Goal: Information Seeking & Learning: Learn about a topic

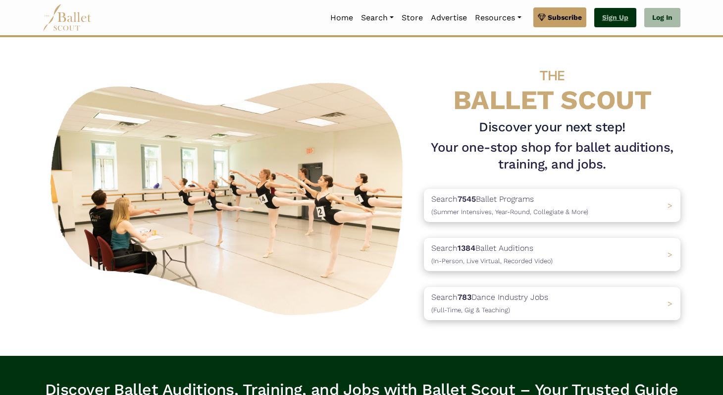
click at [611, 13] on link "Sign Up" at bounding box center [615, 18] width 42 height 20
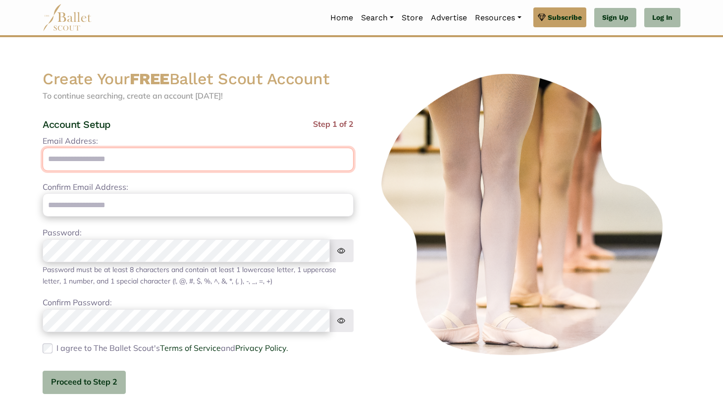
click at [138, 159] on input "Email Address:" at bounding box center [198, 159] width 311 height 23
type input "**********"
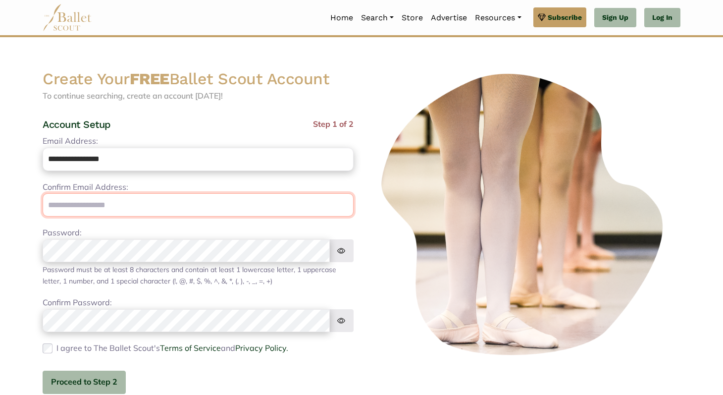
type input "**********"
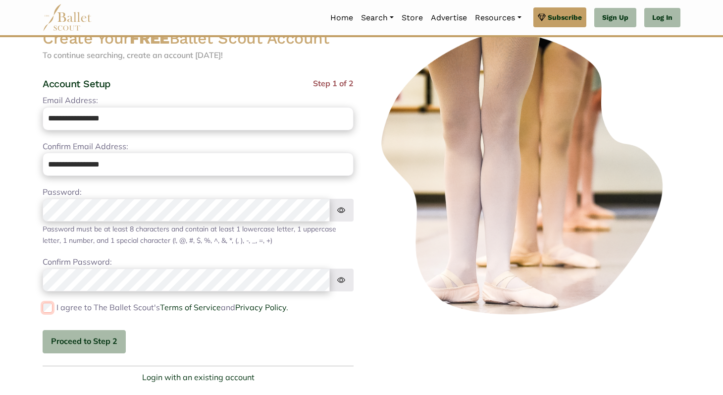
scroll to position [43, 0]
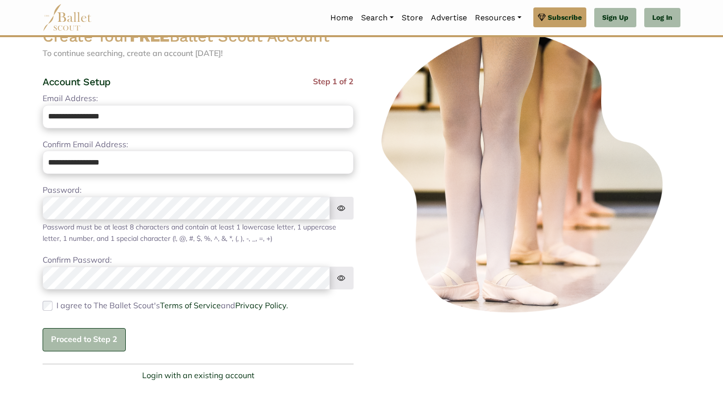
click at [102, 337] on button "Proceed to Step 2" at bounding box center [84, 339] width 83 height 23
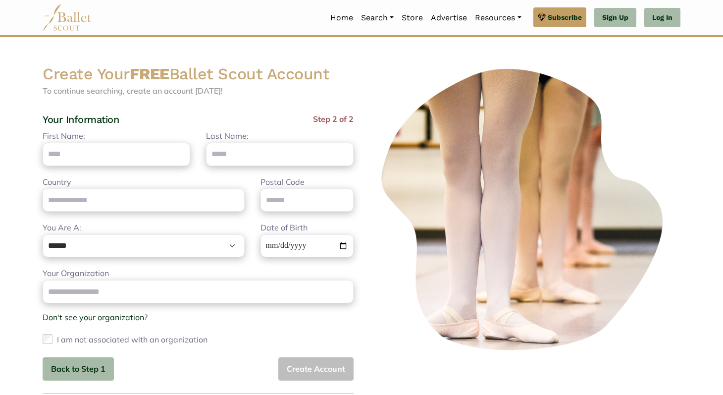
scroll to position [0, 0]
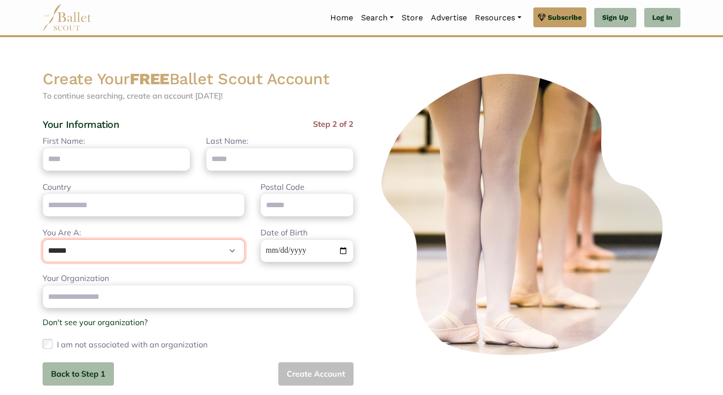
click at [128, 249] on select "**********" at bounding box center [144, 250] width 202 height 23
select select "***"
click at [43, 239] on select "**********" at bounding box center [144, 250] width 202 height 23
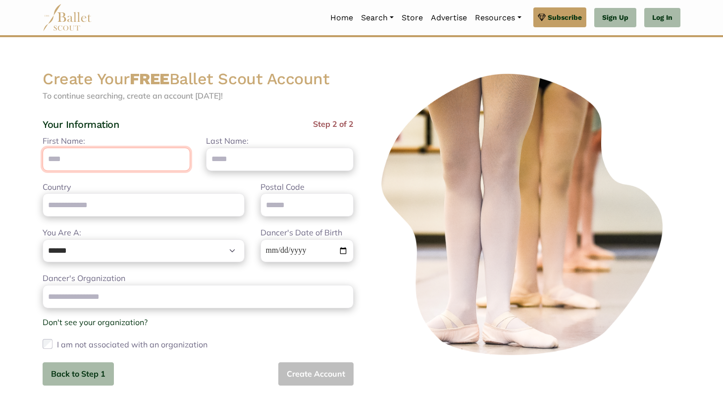
click at [112, 161] on input "First Name:" at bounding box center [117, 159] width 148 height 23
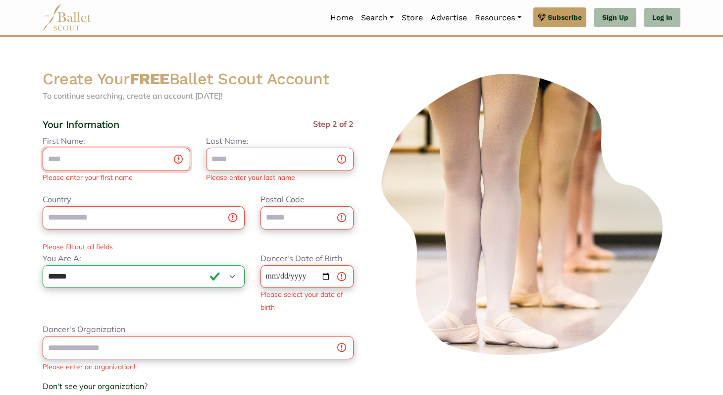
type input "***"
type input "**********"
type input "*****"
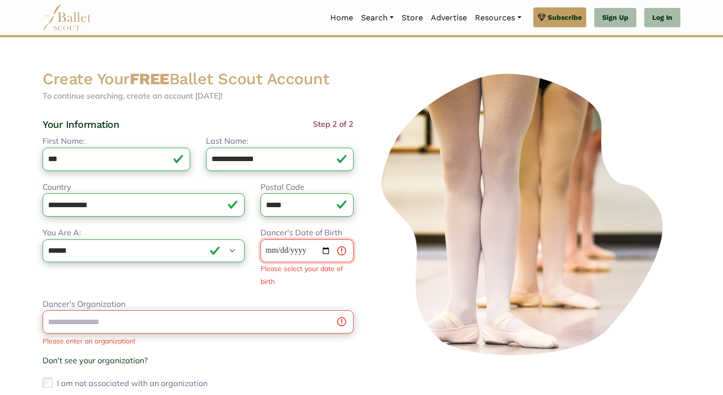
click at [290, 250] on input "Dancer's Date of Birth" at bounding box center [307, 250] width 93 height 23
click at [272, 251] on input "Dancer's Date of Birth" at bounding box center [307, 250] width 93 height 23
click at [271, 250] on input "Dancer's Date of Birth" at bounding box center [307, 250] width 93 height 23
type input "**********"
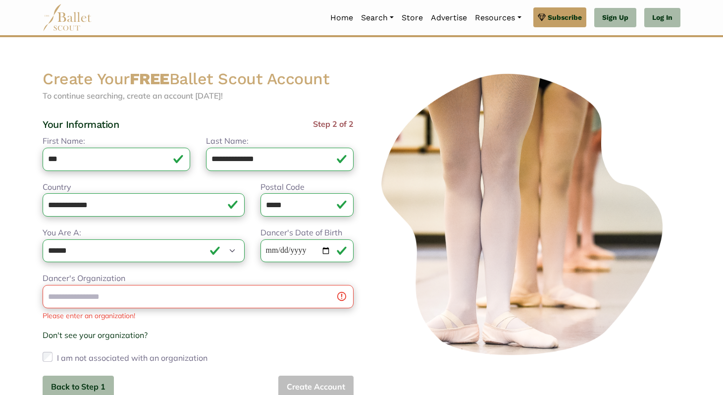
click at [263, 297] on div "Dancer's Organization Please enter an organization! Don't see your organization…" at bounding box center [198, 318] width 311 height 93
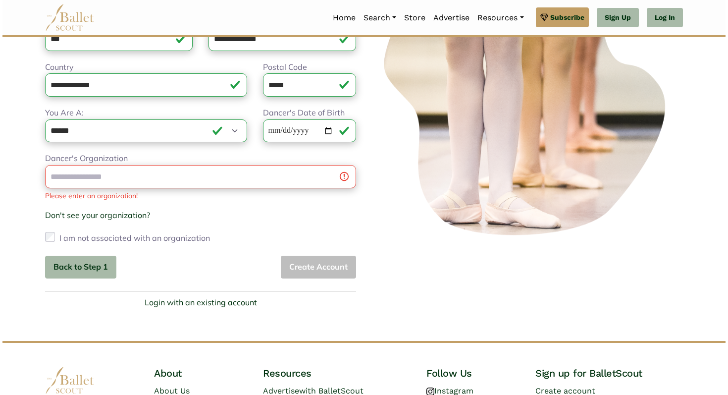
scroll to position [125, 0]
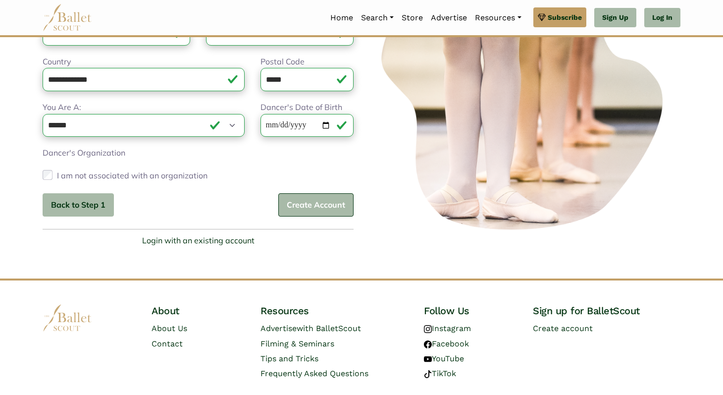
click at [311, 208] on button "Create Account" at bounding box center [315, 204] width 75 height 23
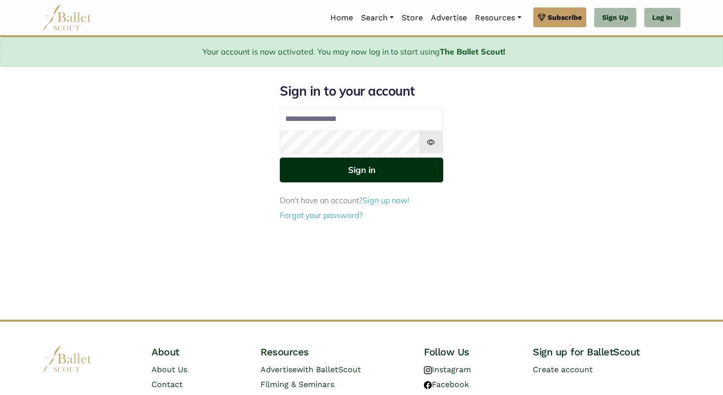
click at [363, 170] on button "Sign in" at bounding box center [361, 170] width 163 height 24
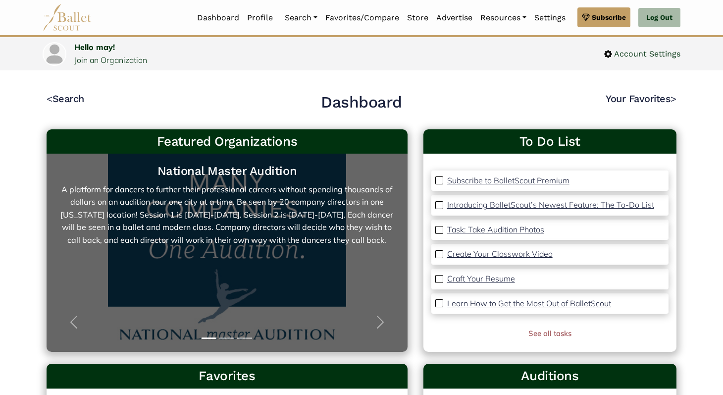
scroll to position [4, 0]
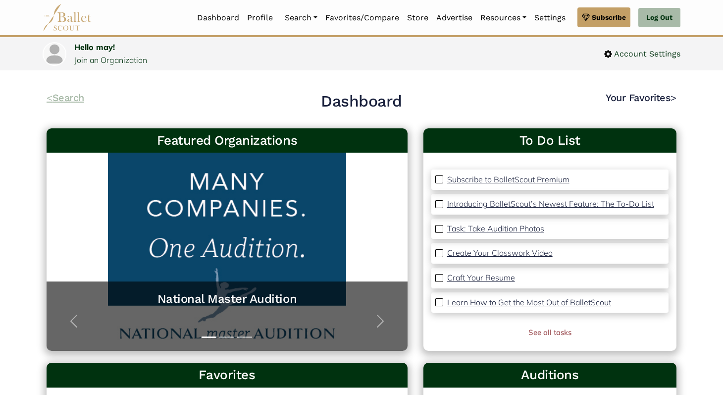
click at [65, 96] on link "< Search" at bounding box center [66, 98] width 38 height 12
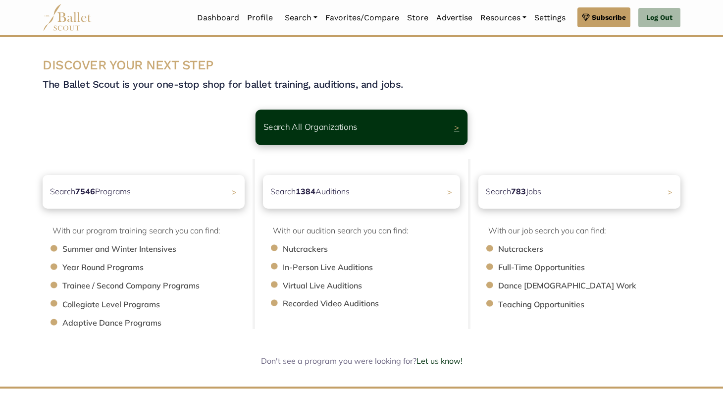
click at [319, 133] on p "Search All Organizations" at bounding box center [311, 126] width 94 height 13
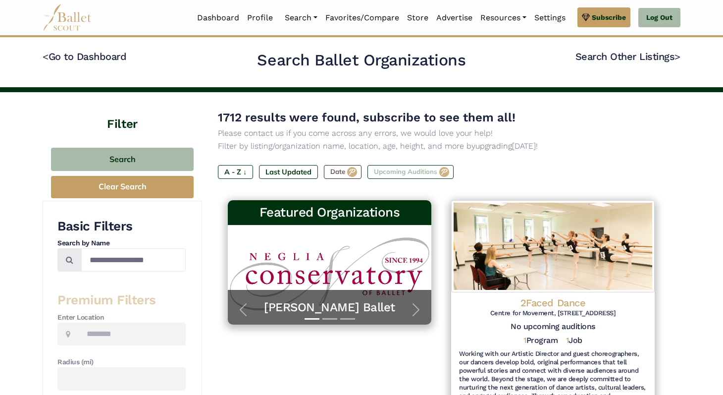
click at [391, 174] on label "Upcoming Auditions" at bounding box center [411, 172] width 86 height 14
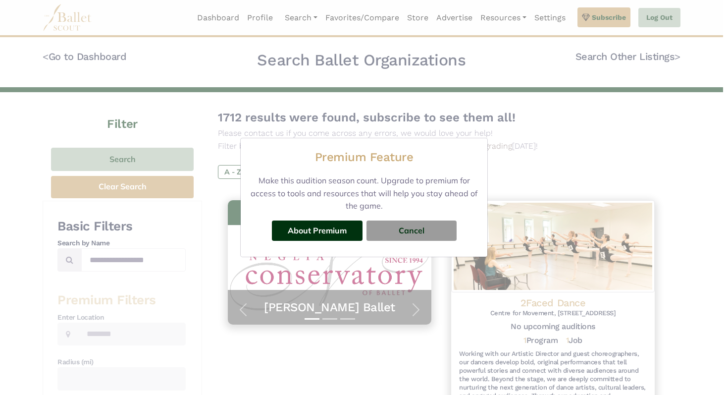
click at [523, 132] on div "Premium Feature Make this audition season count. Upgrade to premium for access …" at bounding box center [364, 197] width 728 height 395
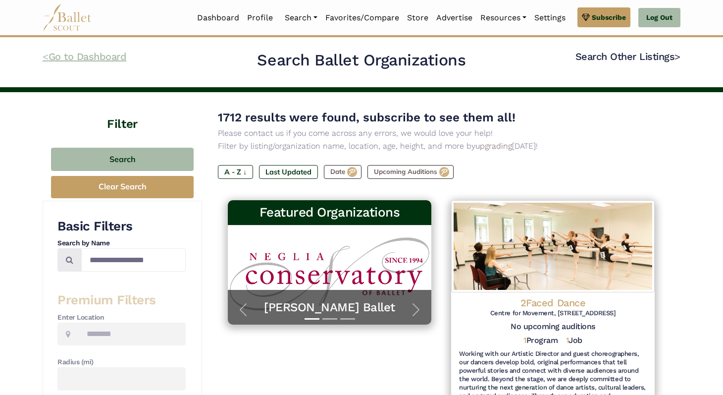
click at [107, 58] on link "< Go to Dashboard" at bounding box center [85, 57] width 84 height 12
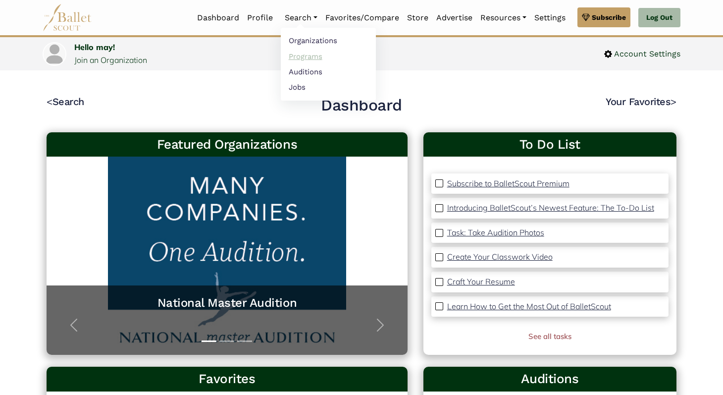
click at [300, 56] on link "Programs" at bounding box center [328, 56] width 95 height 15
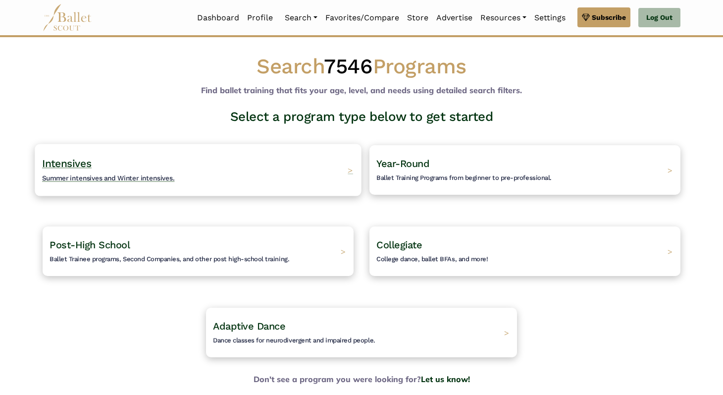
click at [141, 171] on h4 "Intensives Summer intensives and Winter intensives." at bounding box center [108, 170] width 133 height 27
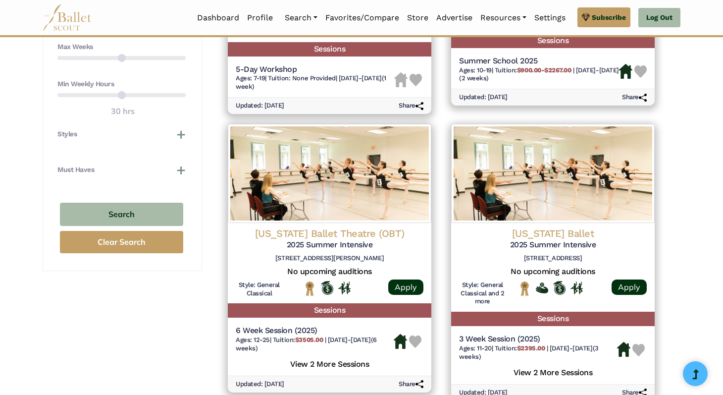
scroll to position [638, 0]
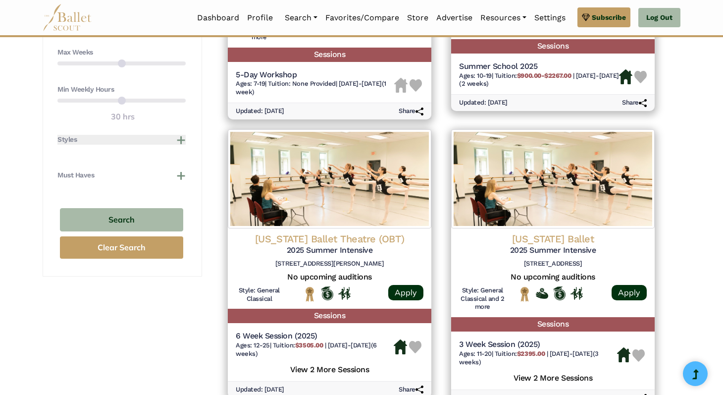
click at [182, 140] on button "Styles" at bounding box center [121, 140] width 128 height 10
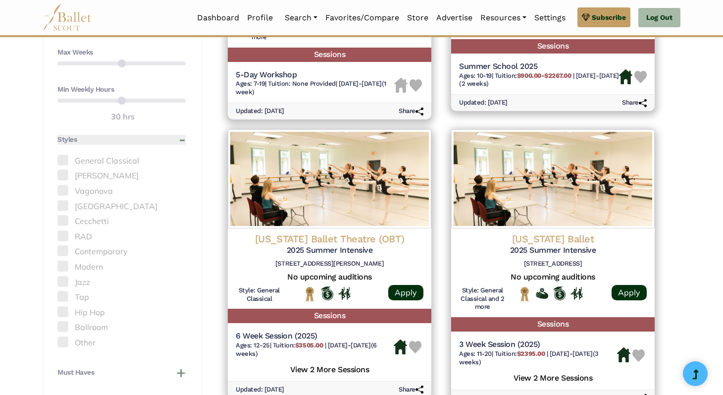
click at [182, 140] on button "Styles" at bounding box center [121, 140] width 128 height 10
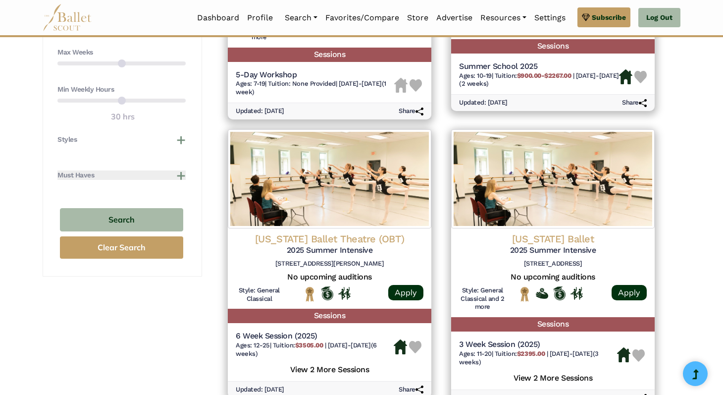
click at [179, 170] on button "Must Haves" at bounding box center [121, 175] width 128 height 10
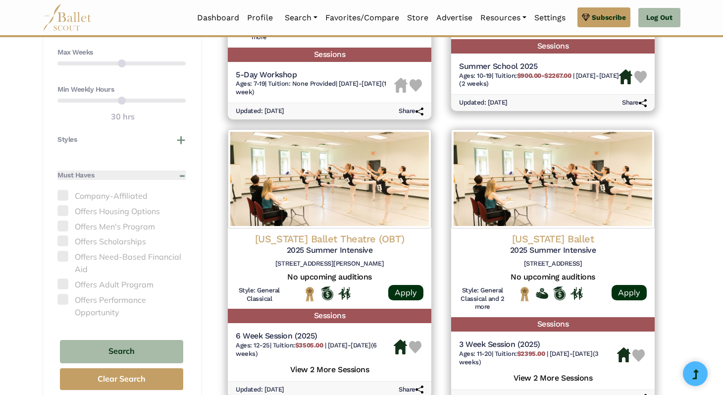
click at [178, 176] on button "Must Haves" at bounding box center [121, 175] width 128 height 10
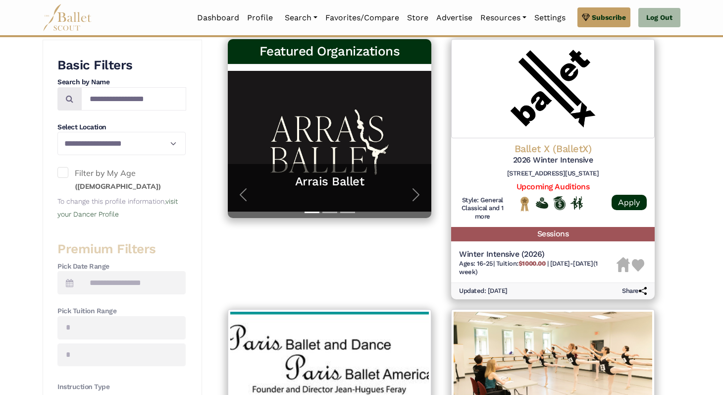
scroll to position [190, 0]
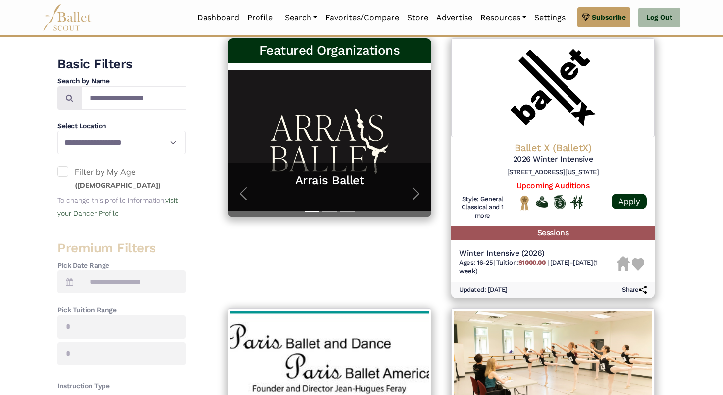
click at [66, 170] on span at bounding box center [62, 171] width 11 height 11
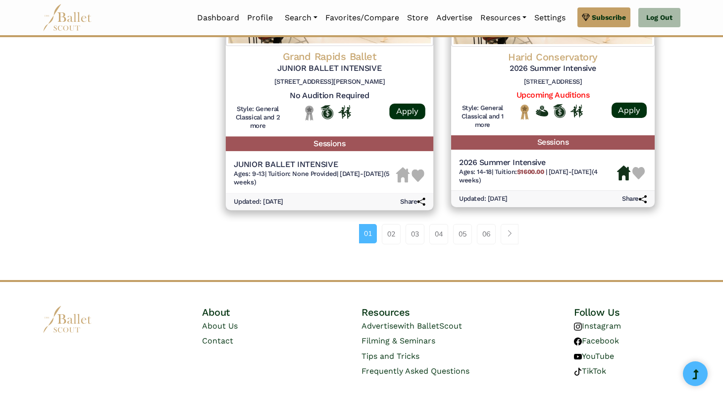
scroll to position [1418, 0]
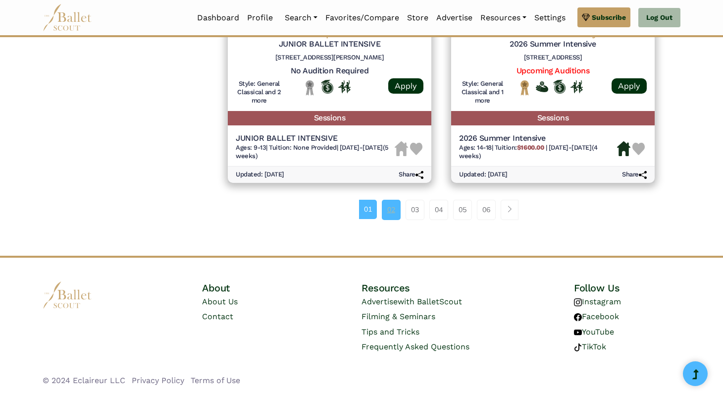
click at [386, 211] on link "02" at bounding box center [391, 210] width 19 height 20
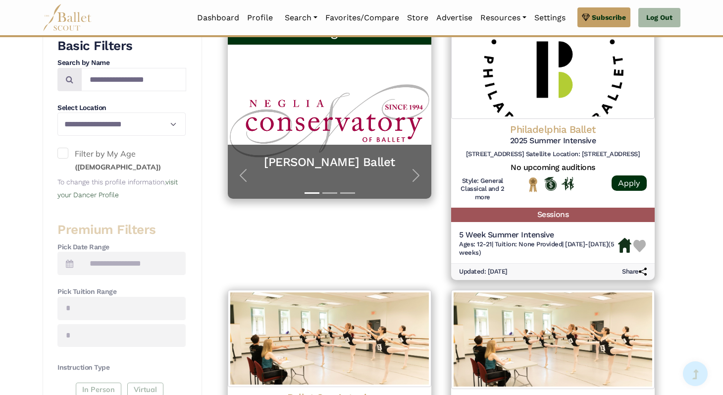
scroll to position [218, 0]
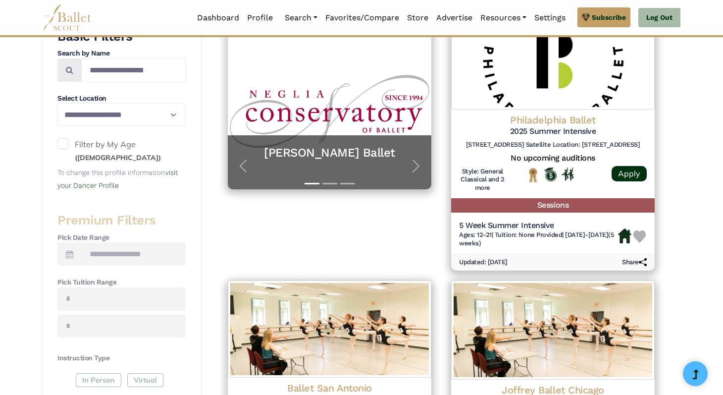
click at [64, 146] on span at bounding box center [62, 143] width 11 height 11
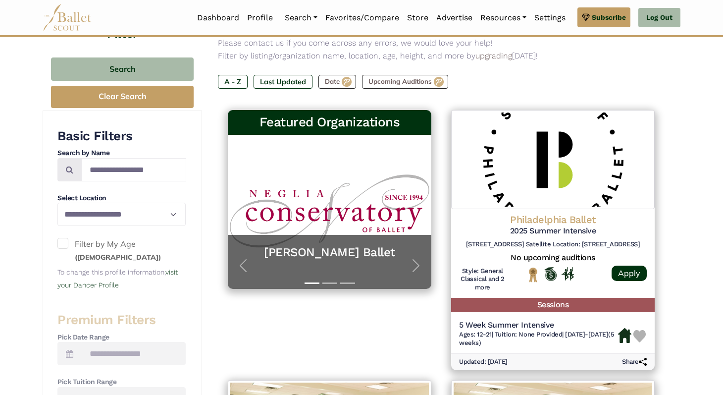
scroll to position [114, 0]
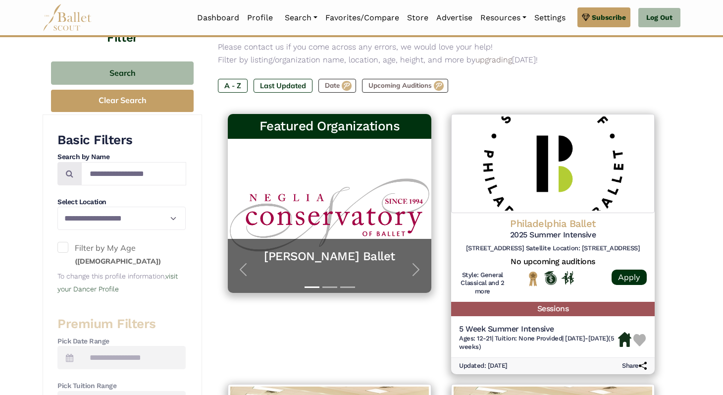
click at [121, 203] on h4 "Select Location" at bounding box center [121, 202] width 128 height 10
click at [112, 180] on input "Search by names..." at bounding box center [133, 173] width 105 height 23
type input "******"
click at [67, 172] on icon at bounding box center [69, 173] width 7 height 8
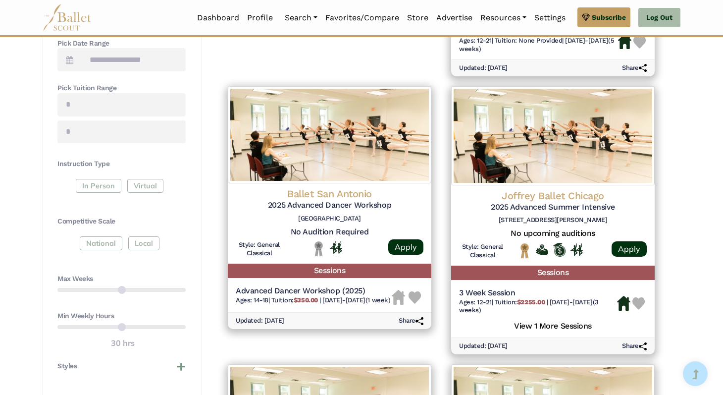
scroll to position [529, 0]
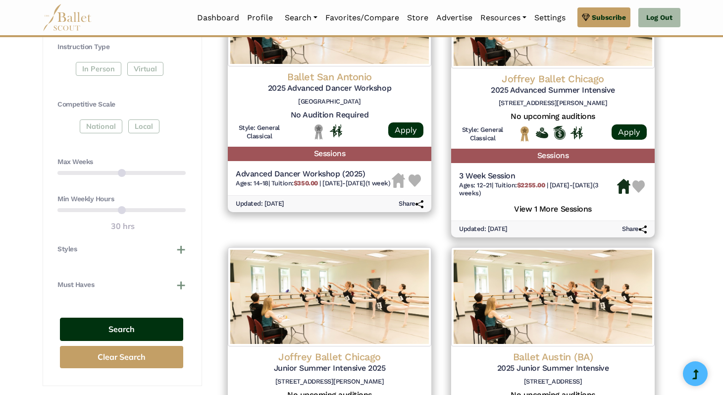
click at [120, 332] on button "Search" at bounding box center [121, 329] width 123 height 23
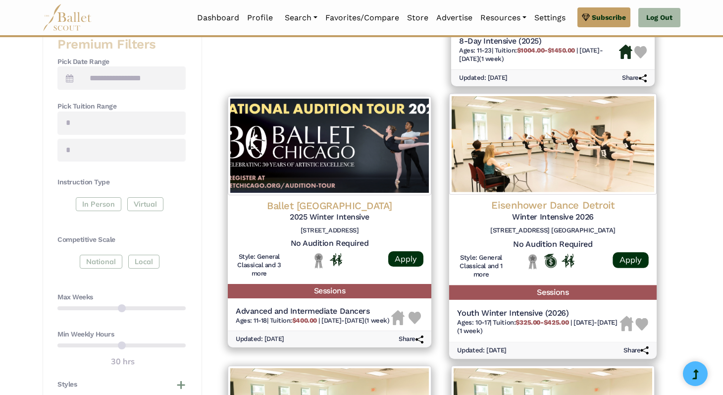
scroll to position [282, 0]
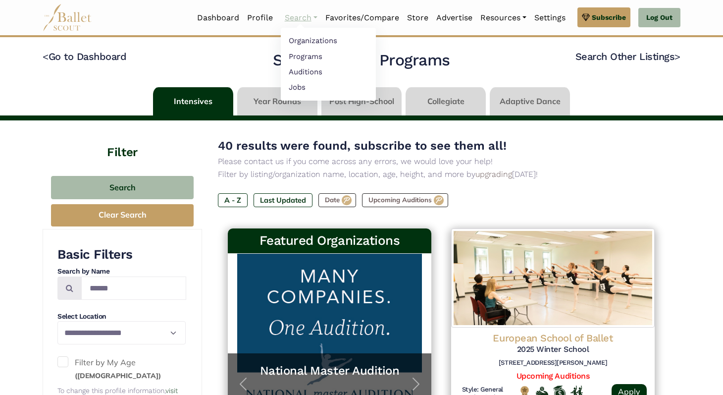
click at [294, 17] on link "Search" at bounding box center [301, 17] width 41 height 21
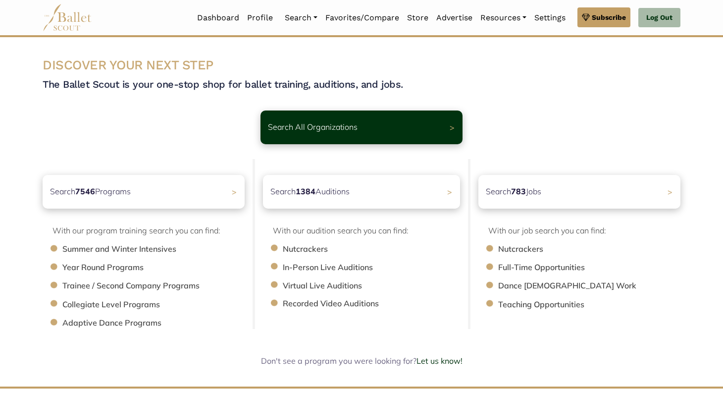
click at [79, 19] on img at bounding box center [68, 17] width 50 height 27
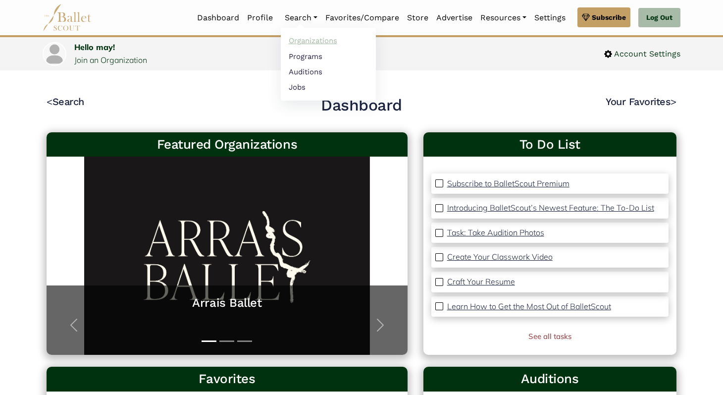
click at [309, 38] on link "Organizations" at bounding box center [328, 40] width 95 height 15
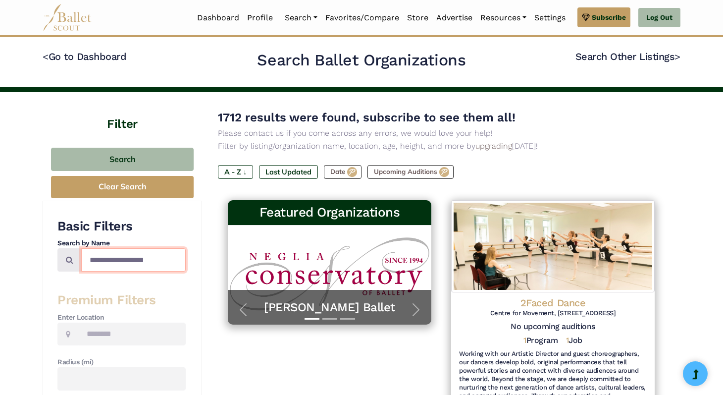
click at [134, 265] on input "Search by names..." at bounding box center [133, 259] width 105 height 23
type input "***"
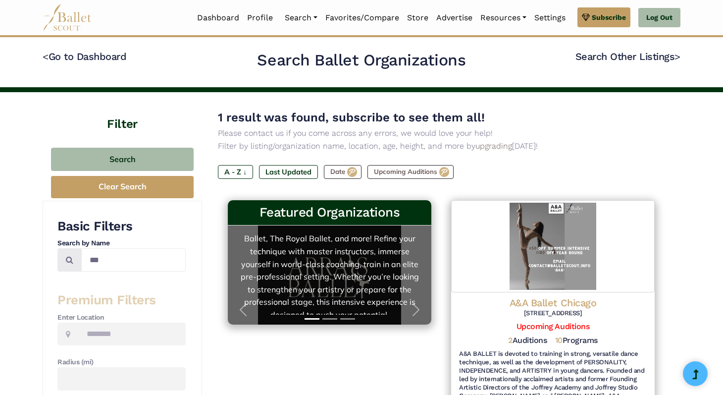
scroll to position [77, 0]
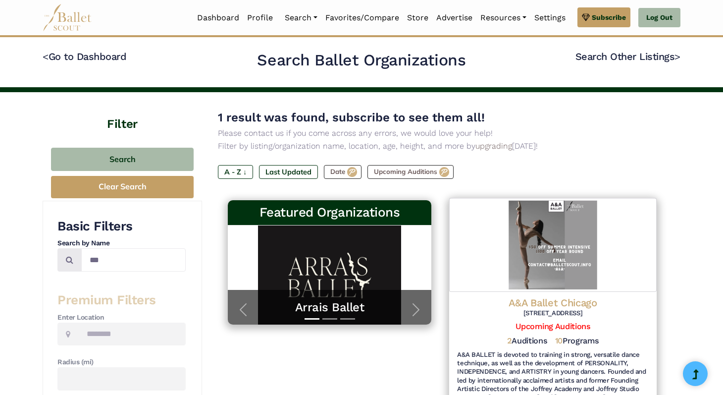
click at [570, 301] on h4 "A&A Ballet Chicago" at bounding box center [553, 302] width 192 height 13
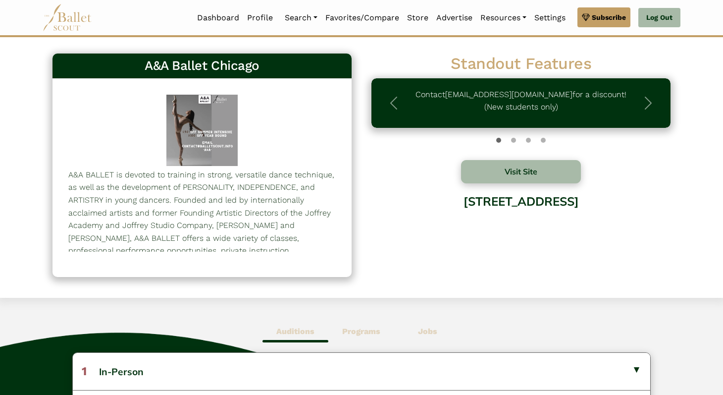
click at [447, 173] on div "Visit Site" at bounding box center [520, 171] width 299 height 23
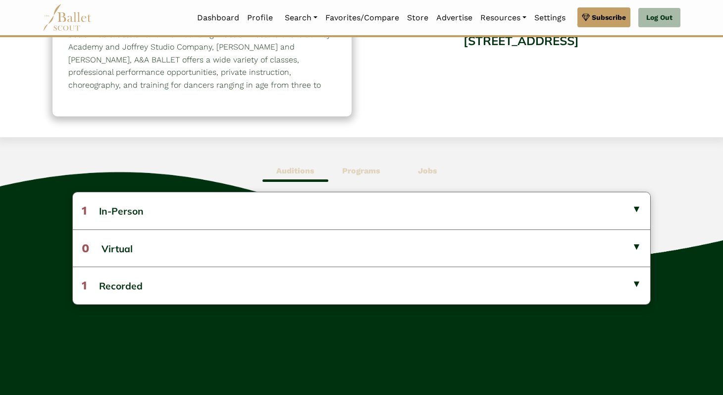
scroll to position [226, 0]
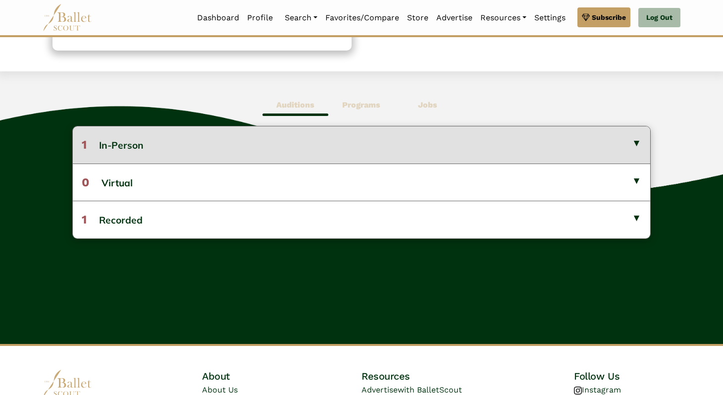
click at [636, 144] on button "1 In-Person" at bounding box center [362, 144] width 578 height 37
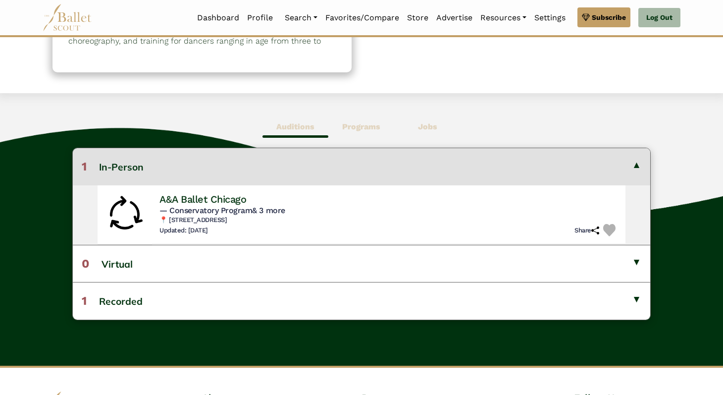
scroll to position [92, 0]
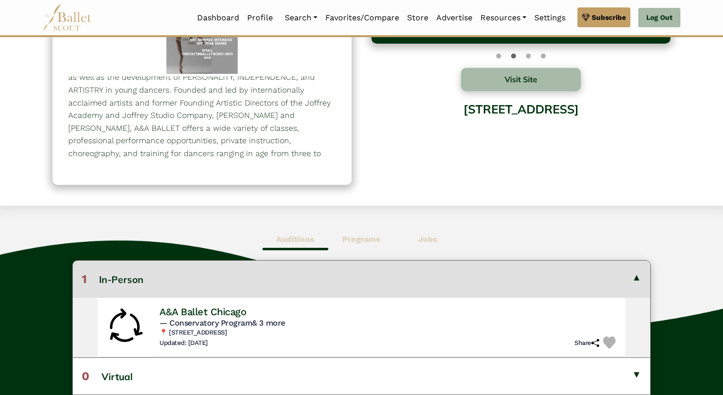
click at [361, 237] on b "Programs" at bounding box center [361, 238] width 38 height 9
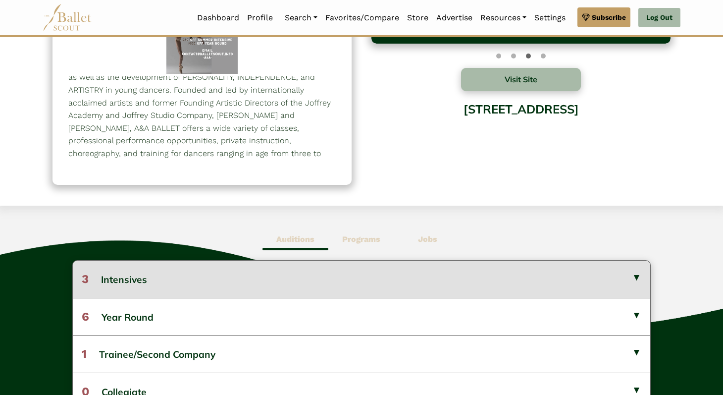
click at [635, 278] on button "3 Intensives" at bounding box center [362, 279] width 578 height 37
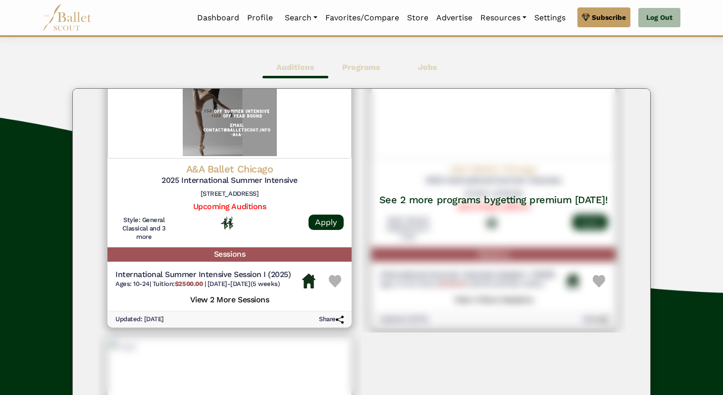
scroll to position [346, 0]
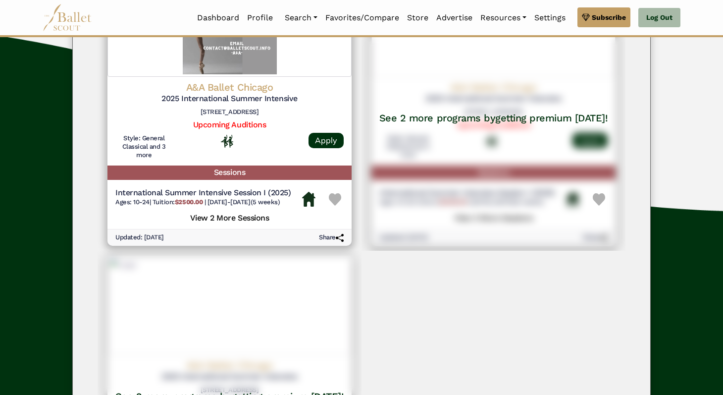
click at [559, 170] on div "See 2 more programs by getting premium [DATE]!" at bounding box center [494, 112] width 264 height 278
click at [403, 253] on div "A&A Ballet Chicago 2025 International Summer Intensive [STREET_ADDRESS] Upcomin…" at bounding box center [362, 251] width 578 height 556
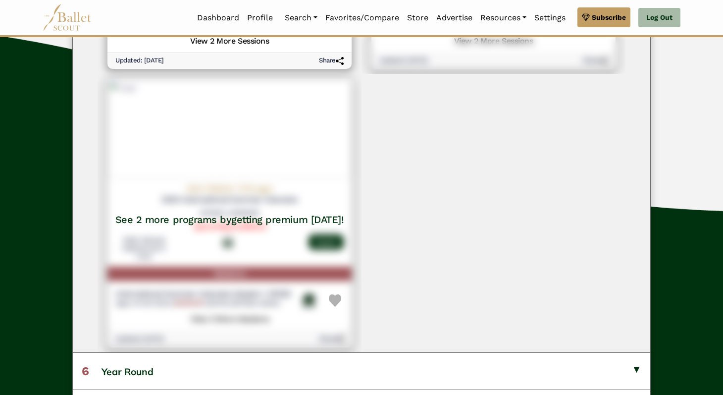
scroll to position [0, 0]
